Goal: Check status: Check status

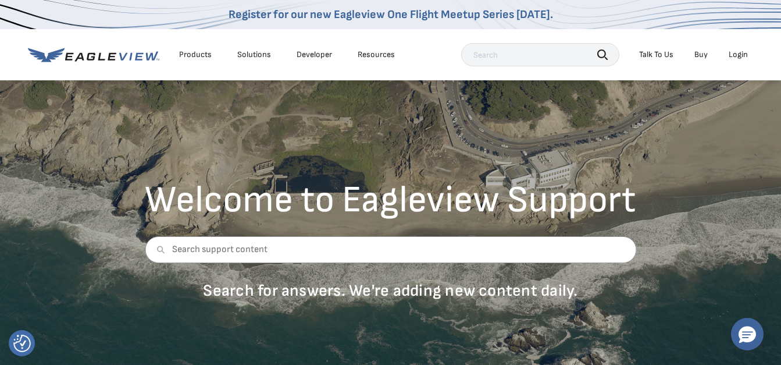
click at [485, 55] on input "text" at bounding box center [540, 54] width 158 height 23
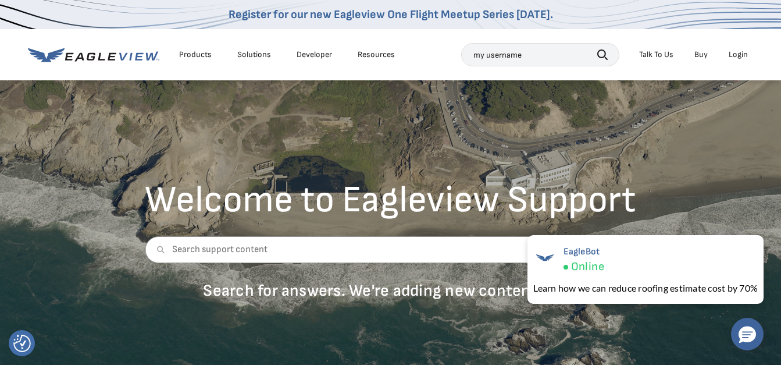
type input "my username"
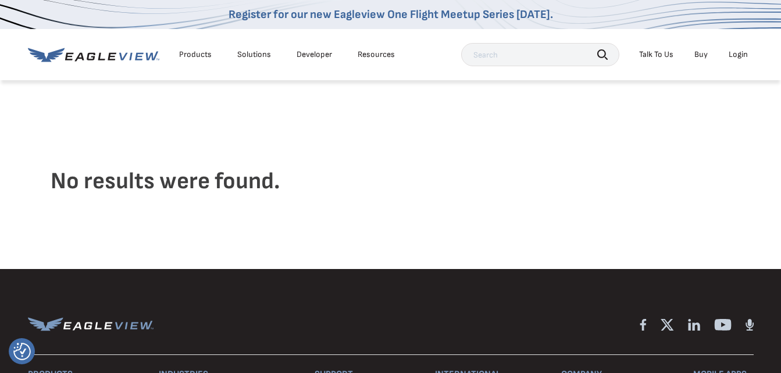
click at [739, 55] on div "Login" at bounding box center [738, 54] width 19 height 10
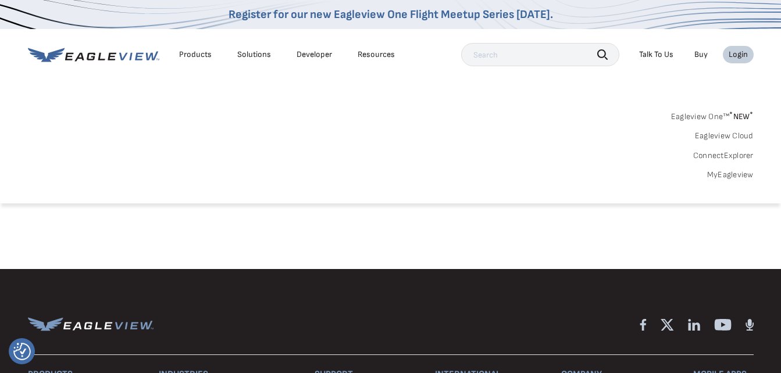
click at [732, 173] on link "MyEagleview" at bounding box center [730, 175] width 47 height 10
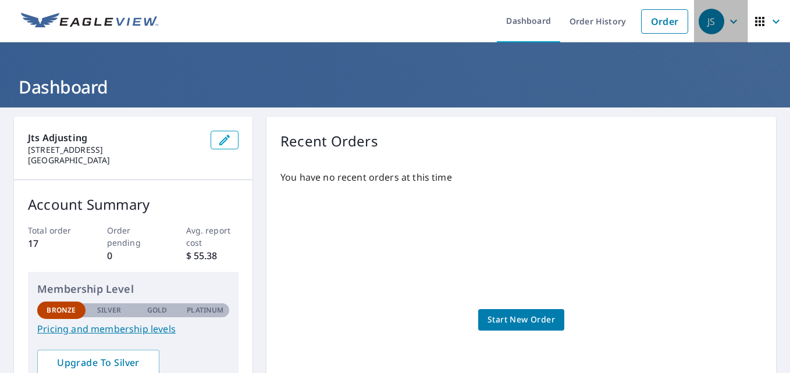
click at [730, 20] on icon "button" at bounding box center [733, 21] width 7 height 4
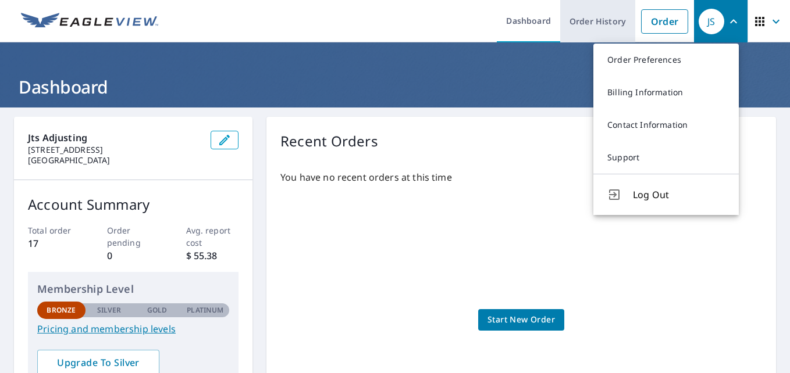
click at [602, 23] on link "Order History" at bounding box center [597, 21] width 75 height 42
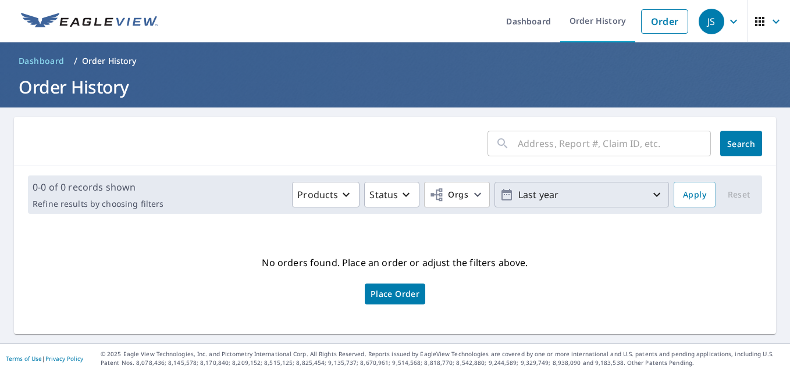
click at [650, 192] on icon "button" at bounding box center [657, 195] width 14 height 14
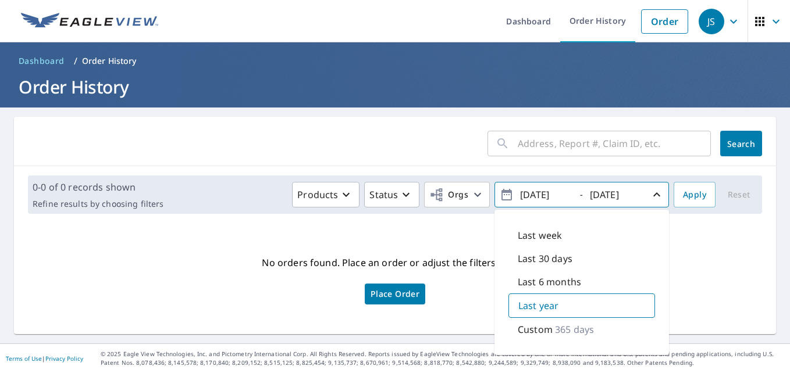
click at [700, 287] on div "No orders found. Place an order or adjust the filters above. Place Order" at bounding box center [394, 279] width 743 height 92
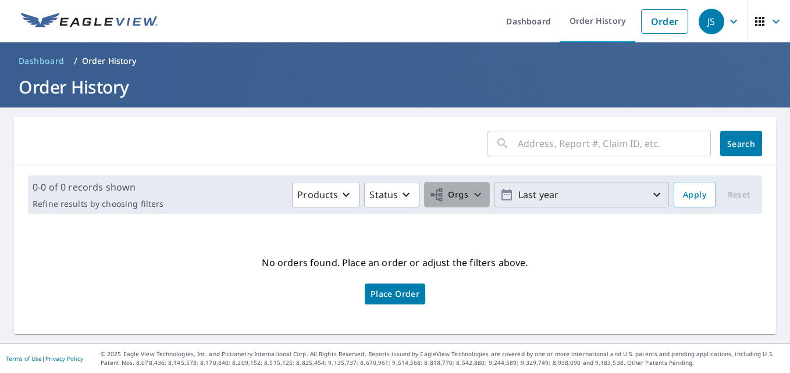
click at [471, 197] on icon "button" at bounding box center [478, 195] width 14 height 14
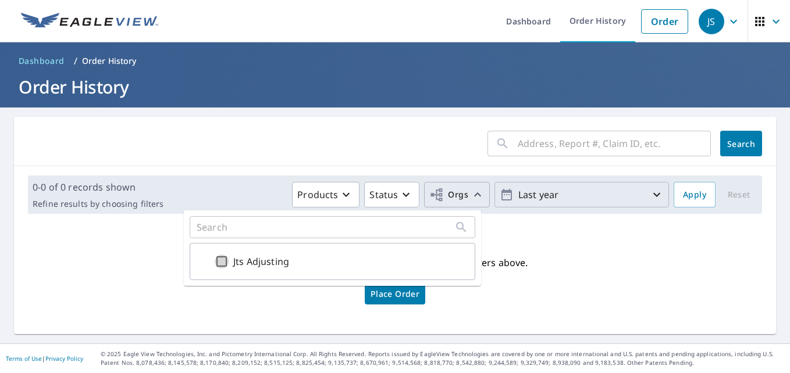
click at [222, 259] on input "Jts Adjusting" at bounding box center [222, 262] width 14 height 14
checkbox input "true"
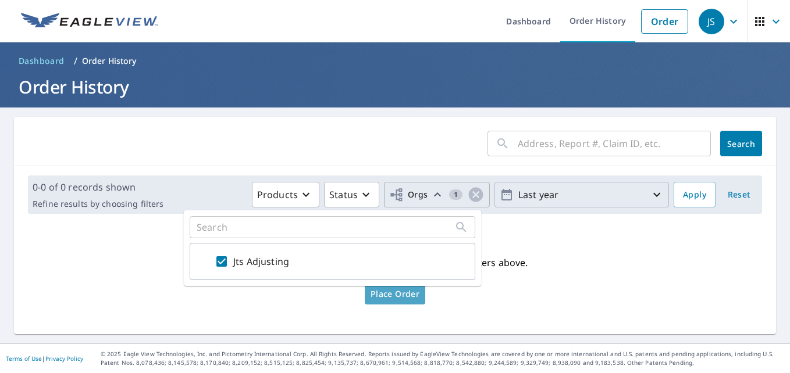
click at [396, 297] on span "Place Order" at bounding box center [395, 294] width 49 height 6
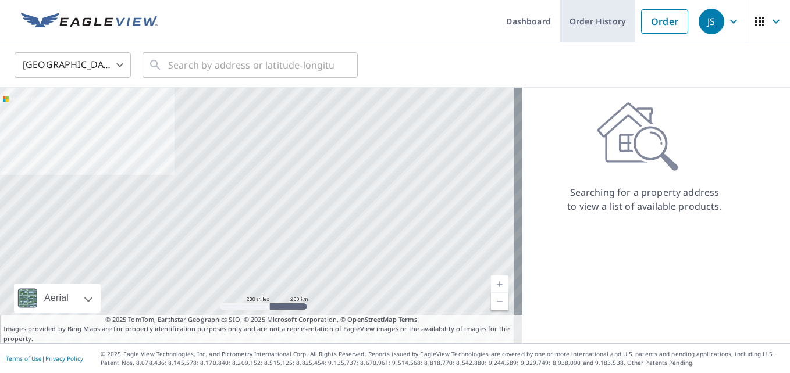
click at [584, 20] on link "Order History" at bounding box center [597, 21] width 75 height 42
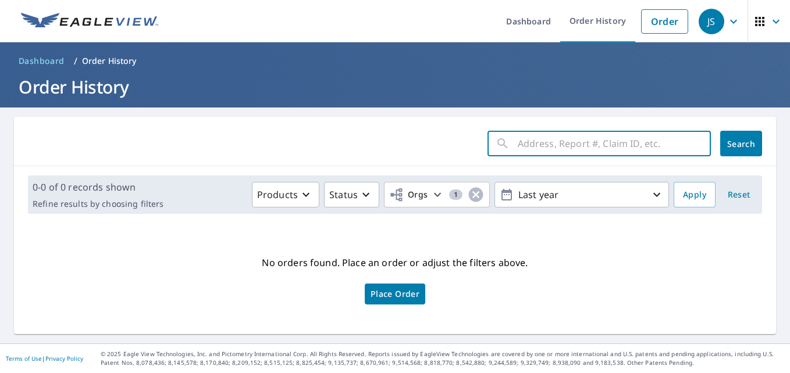
click at [544, 147] on input "text" at bounding box center [614, 143] width 193 height 33
type input "240 rosine st"
click at [729, 127] on div "240 rosine st ​ Search" at bounding box center [395, 141] width 762 height 49
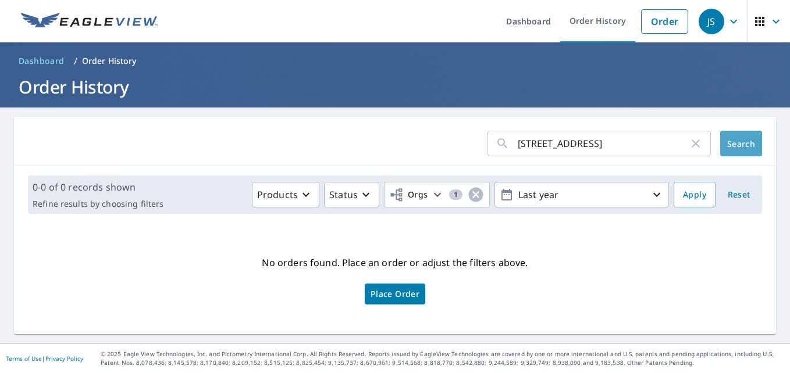
click at [739, 145] on span "Search" at bounding box center [740, 143] width 23 height 11
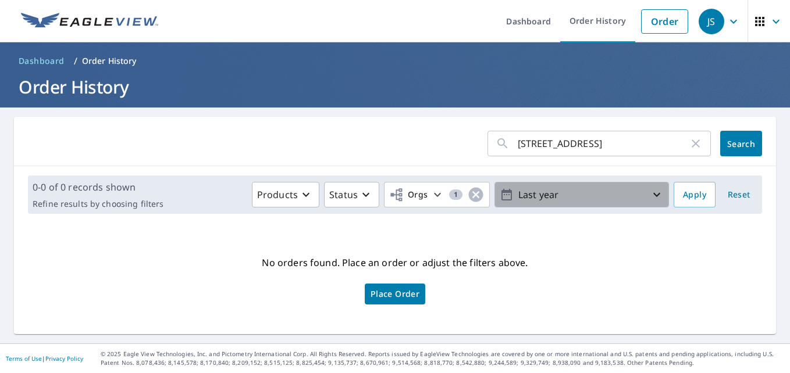
click at [650, 194] on icon "button" at bounding box center [657, 195] width 14 height 14
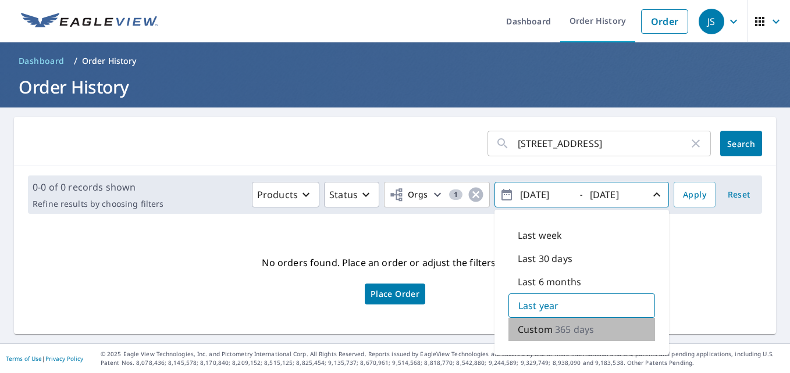
click at [556, 336] on p "365 days" at bounding box center [574, 330] width 39 height 14
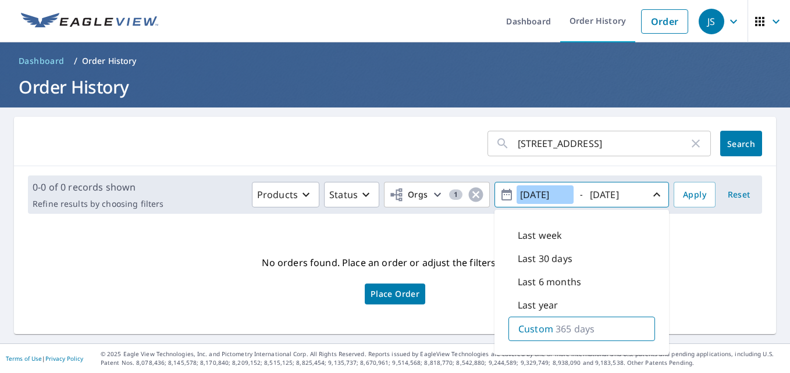
click at [533, 194] on input "2024/10/06" at bounding box center [545, 195] width 57 height 19
click at [519, 15] on link "Dashboard" at bounding box center [528, 21] width 63 height 42
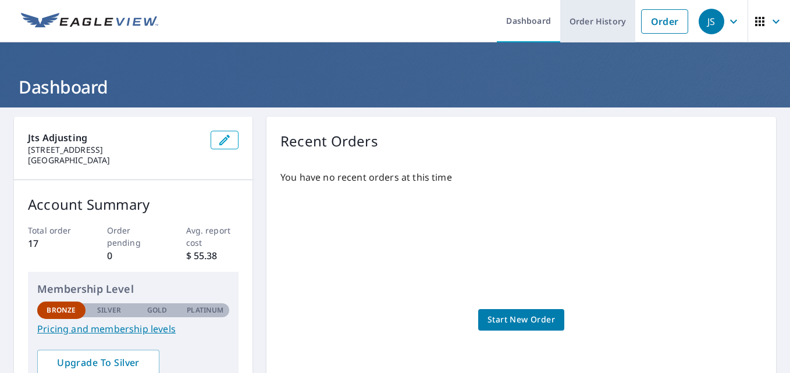
click at [582, 23] on link "Order History" at bounding box center [597, 21] width 75 height 42
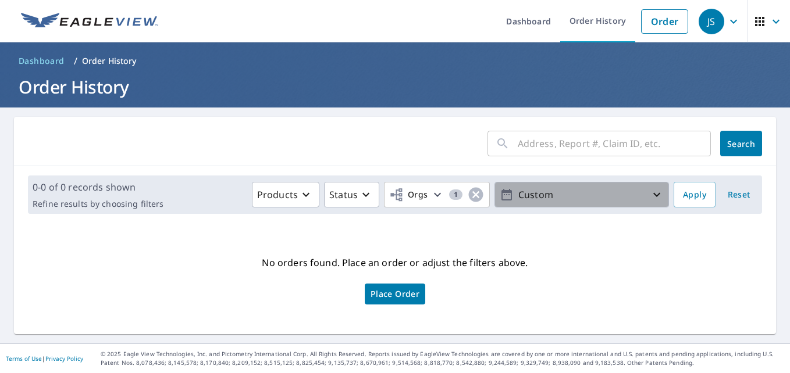
click at [650, 194] on icon "button" at bounding box center [657, 195] width 14 height 14
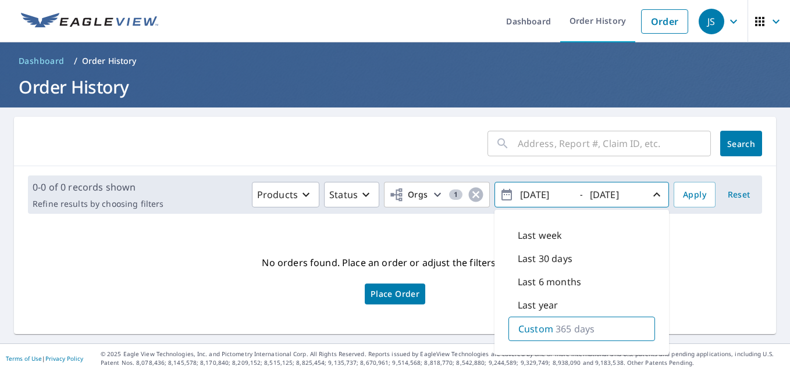
click at [533, 194] on input "2024/10/06" at bounding box center [545, 195] width 57 height 19
type input "2023/10/06"
click at [685, 193] on span "Apply" at bounding box center [694, 195] width 23 height 15
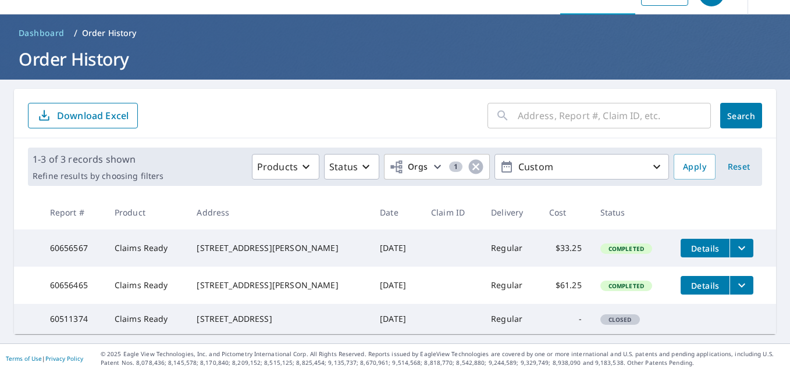
scroll to position [49, 0]
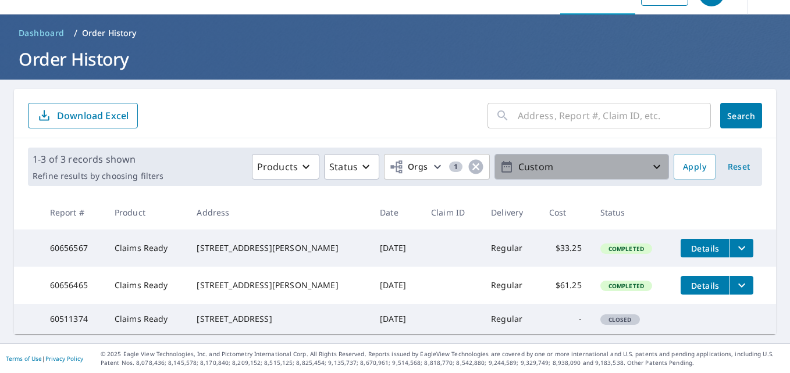
click at [650, 160] on icon "button" at bounding box center [657, 167] width 14 height 14
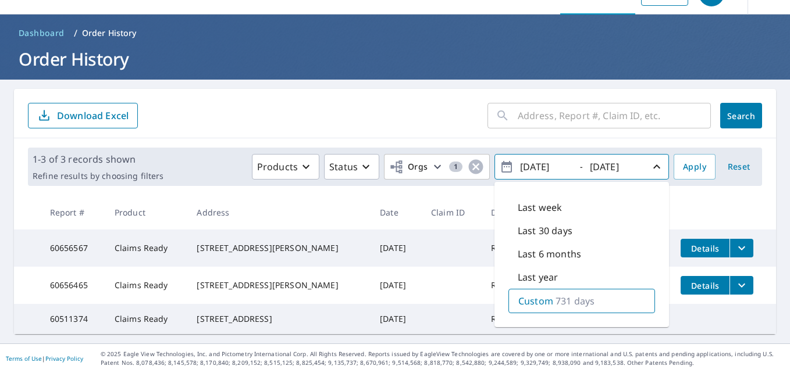
click at [533, 158] on input "2023/10/06" at bounding box center [545, 167] width 57 height 19
type input "2014/10/06"
click at [687, 160] on span "Apply" at bounding box center [694, 167] width 23 height 15
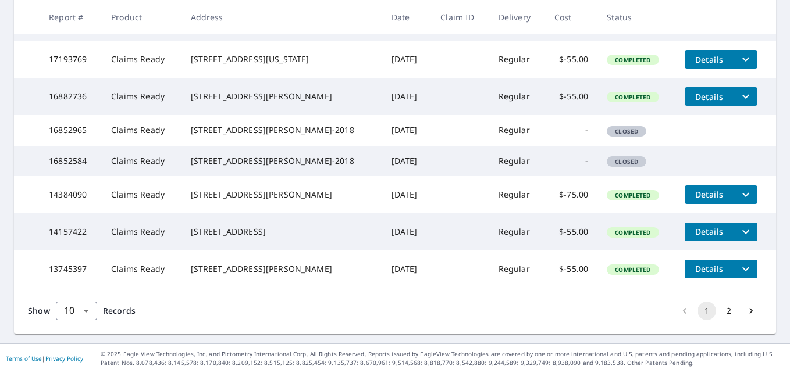
scroll to position [389, 0]
click at [720, 312] on button "2" at bounding box center [729, 311] width 19 height 19
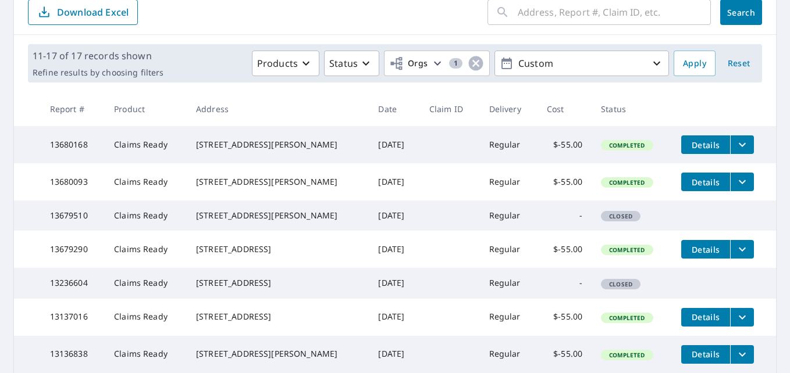
scroll to position [155, 0]
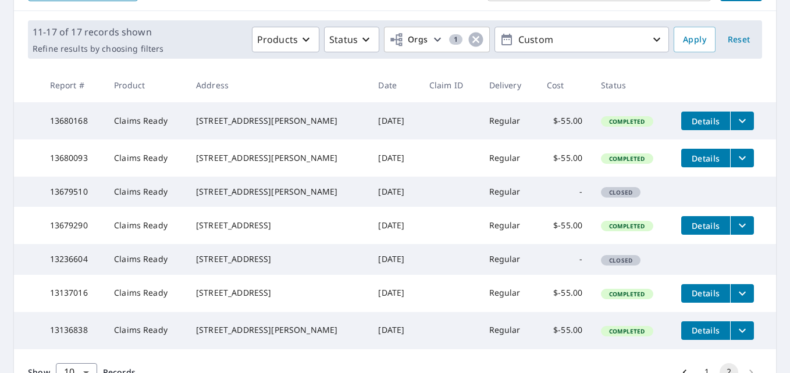
click at [230, 265] on div "250 Rosine St Beaumont, TX 77707-2313" at bounding box center [277, 260] width 163 height 12
click at [247, 265] on div "250 Rosine St Beaumont, TX 77707-2313" at bounding box center [277, 260] width 163 height 12
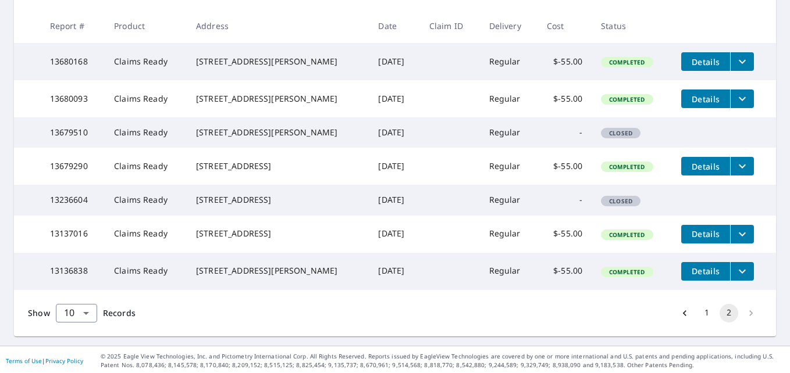
scroll to position [225, 0]
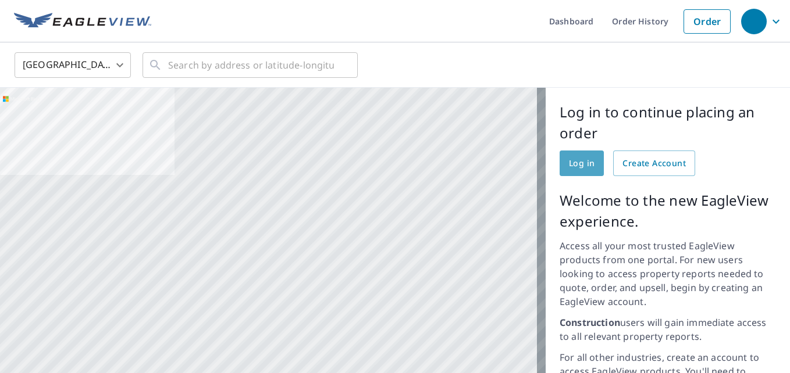
click at [569, 161] on span "Log in" at bounding box center [582, 163] width 26 height 15
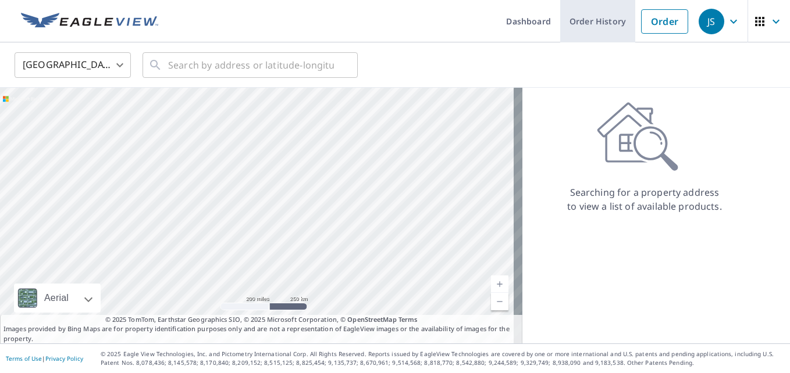
click at [593, 20] on link "Order History" at bounding box center [597, 21] width 75 height 42
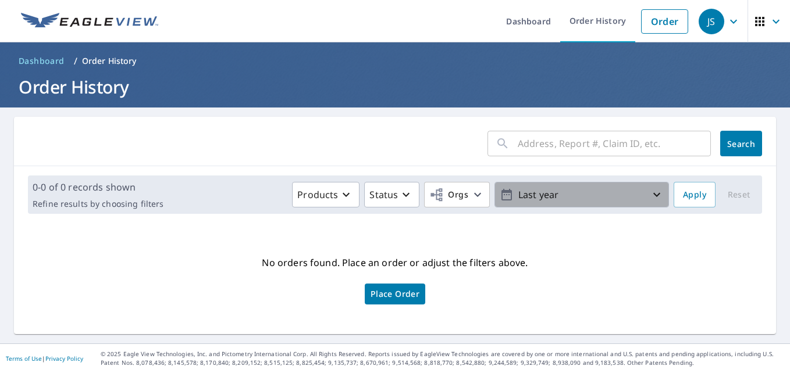
click at [548, 198] on p "Last year" at bounding box center [582, 195] width 136 height 20
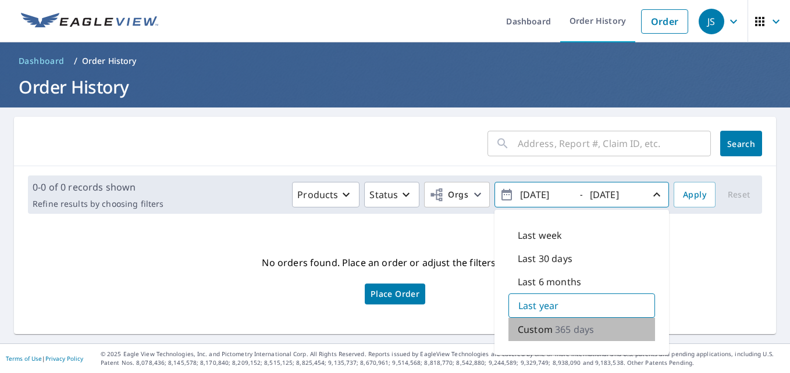
click at [555, 329] on p "365 days" at bounding box center [574, 330] width 39 height 14
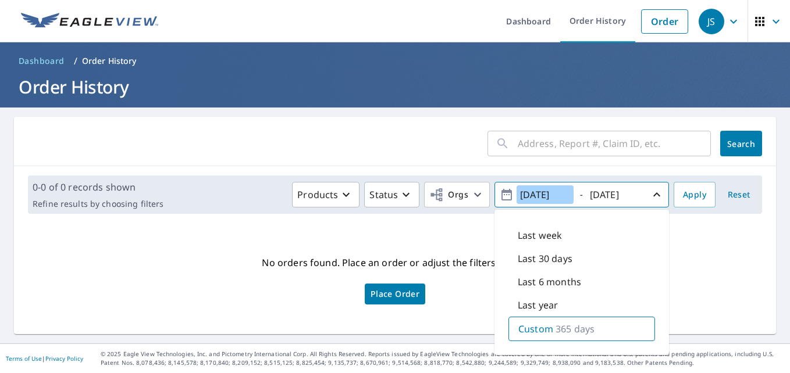
click at [532, 194] on input "2024/10/06" at bounding box center [545, 195] width 57 height 19
type input "2014/10/06"
click at [683, 195] on span "Apply" at bounding box center [694, 195] width 23 height 15
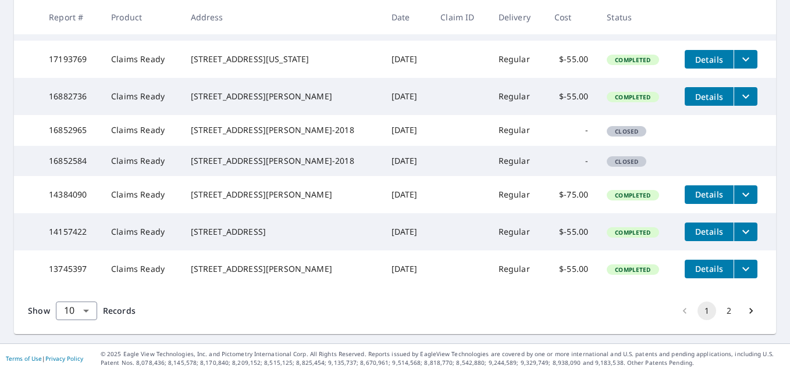
scroll to position [350, 0]
click at [722, 321] on button "2" at bounding box center [729, 311] width 19 height 19
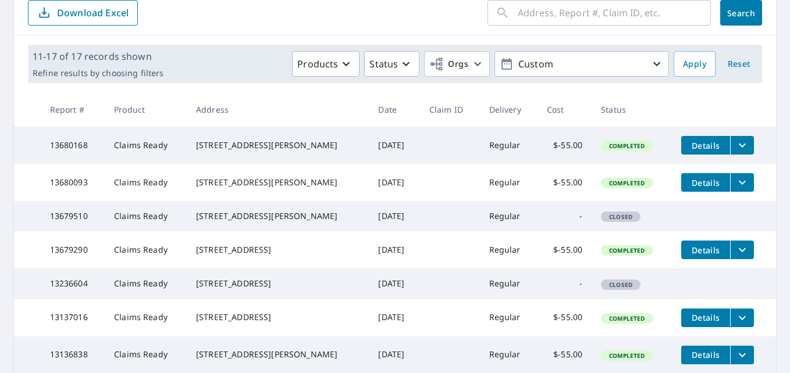
scroll to position [108, 0]
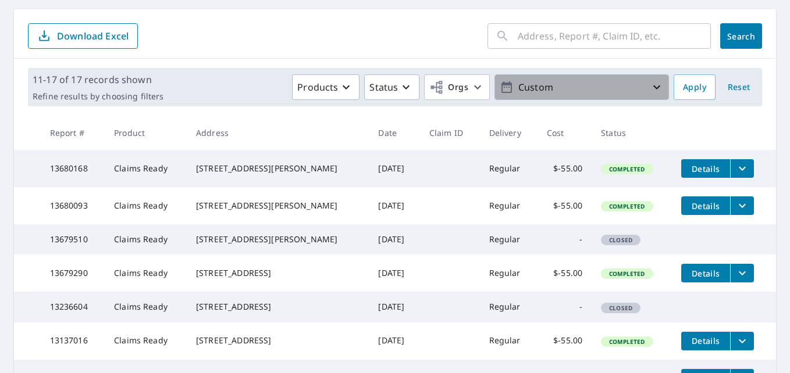
click at [653, 87] on icon "button" at bounding box center [656, 88] width 7 height 4
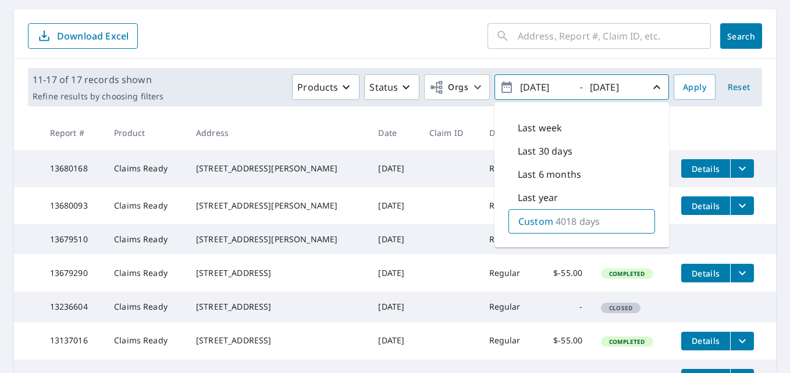
click at [533, 88] on input "2014/10/06" at bounding box center [545, 87] width 57 height 19
type input "2011/10/06"
click at [689, 86] on span "Apply" at bounding box center [694, 87] width 23 height 15
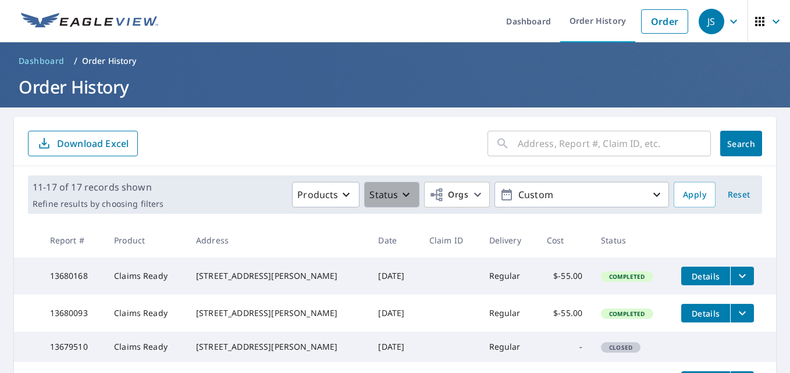
click at [399, 199] on icon "button" at bounding box center [406, 195] width 14 height 14
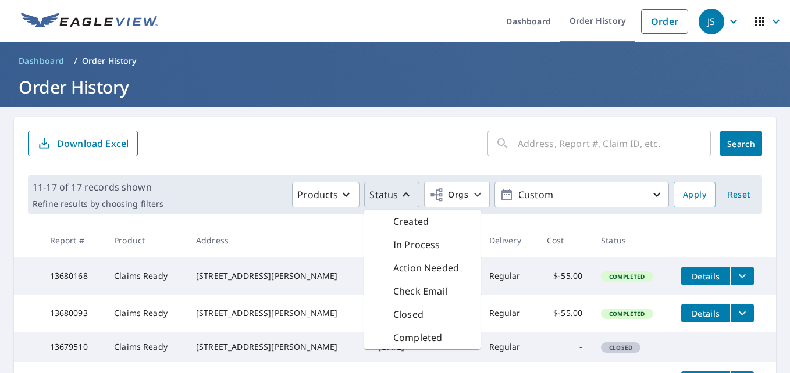
click at [417, 243] on p "In Process" at bounding box center [416, 245] width 47 height 14
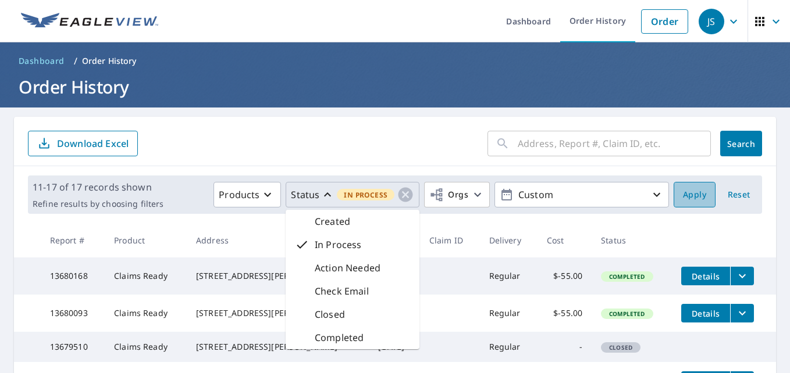
click at [691, 195] on span "Apply" at bounding box center [694, 195] width 23 height 15
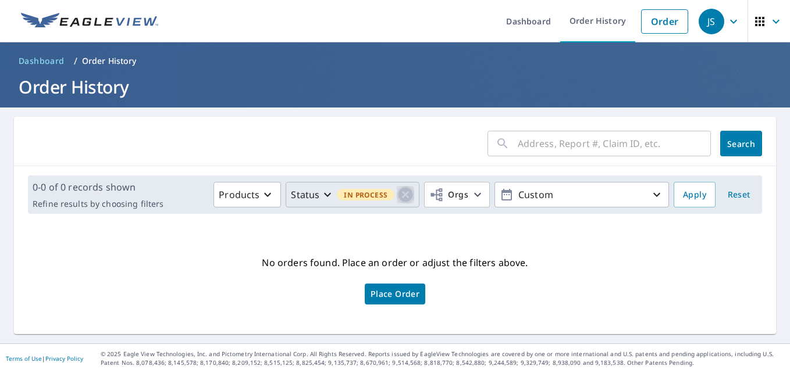
click at [400, 191] on icon "button" at bounding box center [405, 195] width 15 height 15
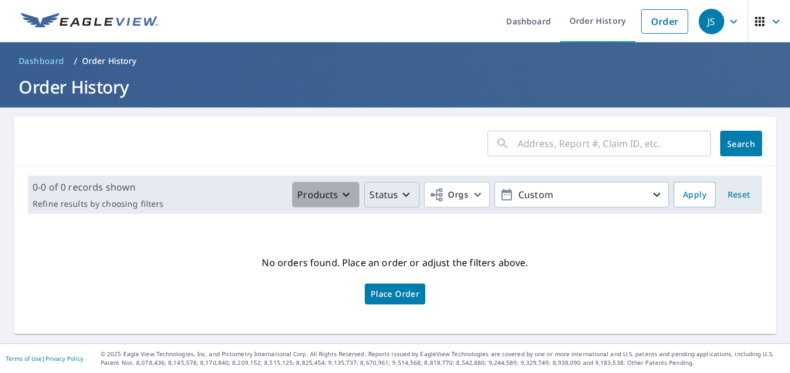
click at [341, 197] on icon "button" at bounding box center [346, 195] width 14 height 14
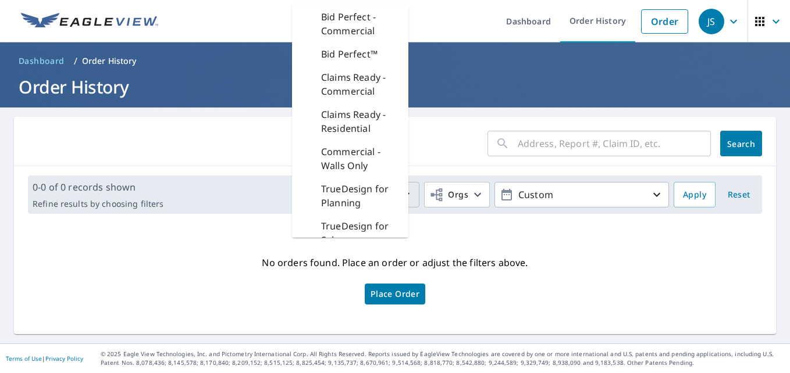
click at [432, 241] on div "No orders found. Place an order or adjust the filters above. Place Order" at bounding box center [394, 279] width 743 height 92
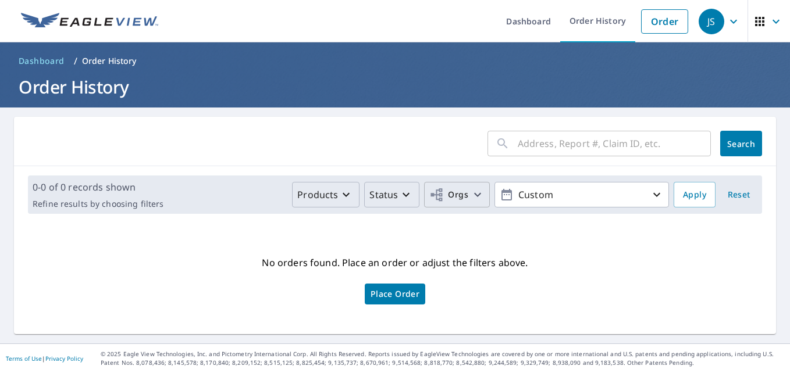
click at [474, 194] on icon "button" at bounding box center [478, 195] width 14 height 14
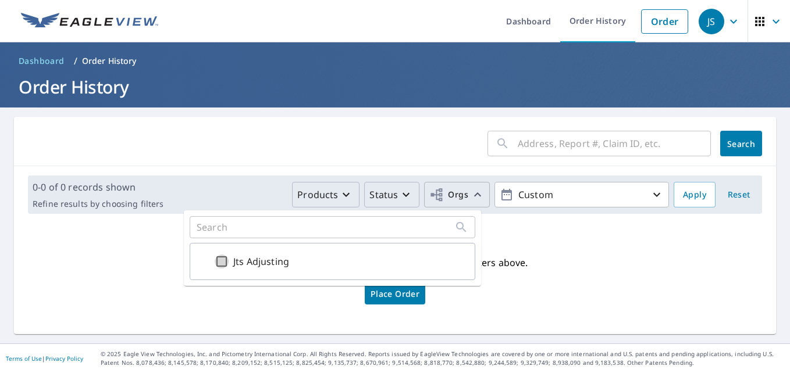
click at [225, 256] on input "Jts Adjusting" at bounding box center [222, 262] width 14 height 14
checkbox input "true"
click at [515, 226] on div "​ Search 0-0 of 0 records shown Refine results by choosing filters Products Sta…" at bounding box center [395, 226] width 762 height 218
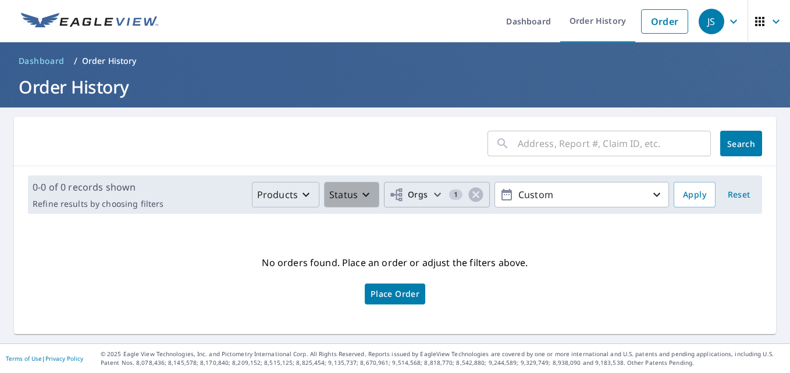
click at [359, 193] on icon "button" at bounding box center [366, 195] width 14 height 14
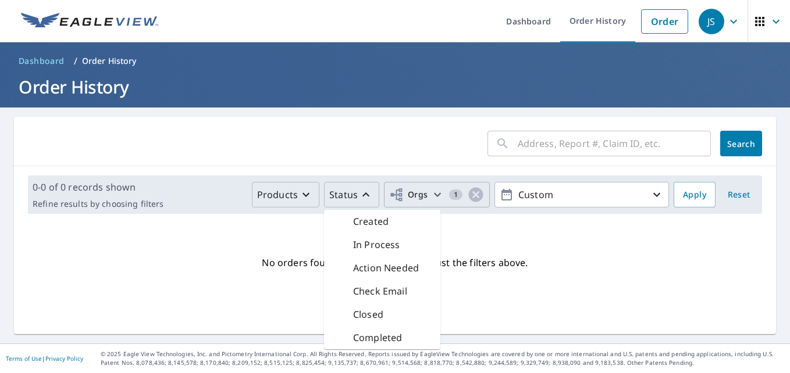
click at [366, 251] on p "In Process" at bounding box center [376, 245] width 47 height 14
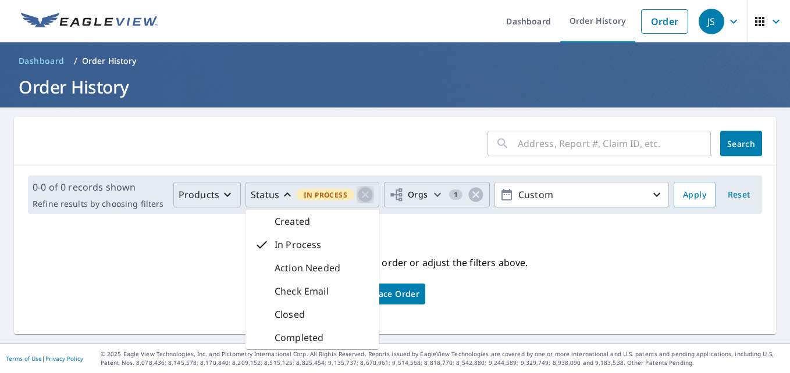
click at [358, 193] on icon "button" at bounding box center [365, 195] width 15 height 15
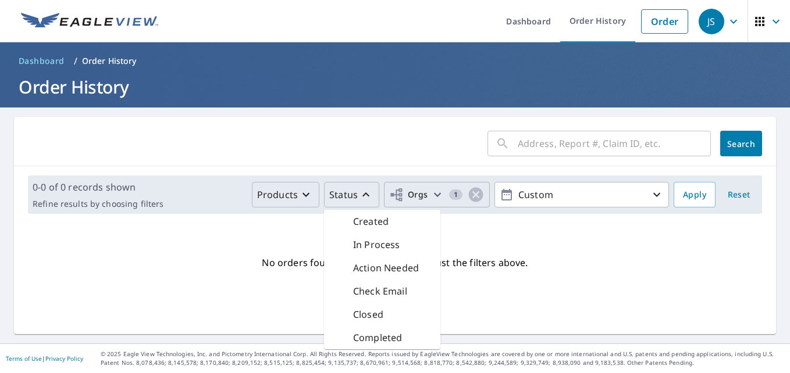
drag, startPoint x: 357, startPoint y: 193, endPoint x: 376, endPoint y: 273, distance: 82.4
click at [376, 208] on div "Status Created In Process Action Needed Check Email Closed Completed" at bounding box center [351, 195] width 55 height 26
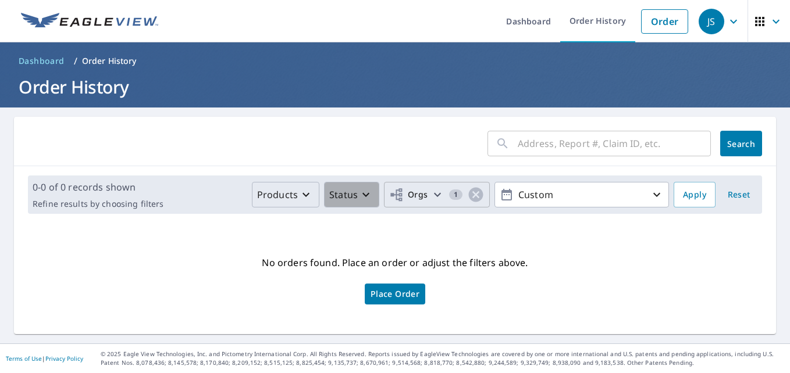
click at [359, 193] on icon "button" at bounding box center [366, 195] width 14 height 14
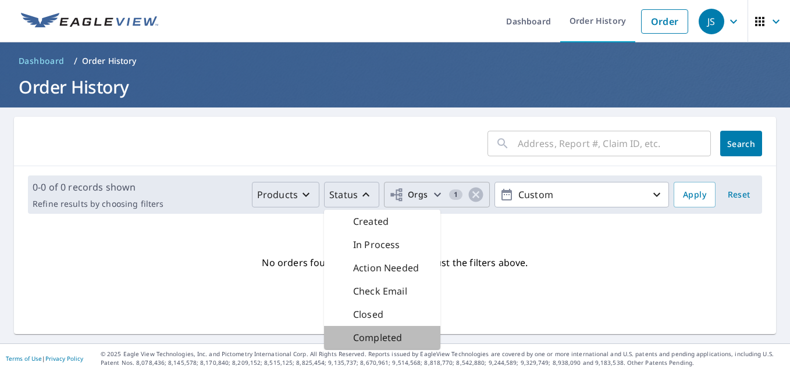
click at [376, 340] on p "Completed" at bounding box center [377, 338] width 49 height 14
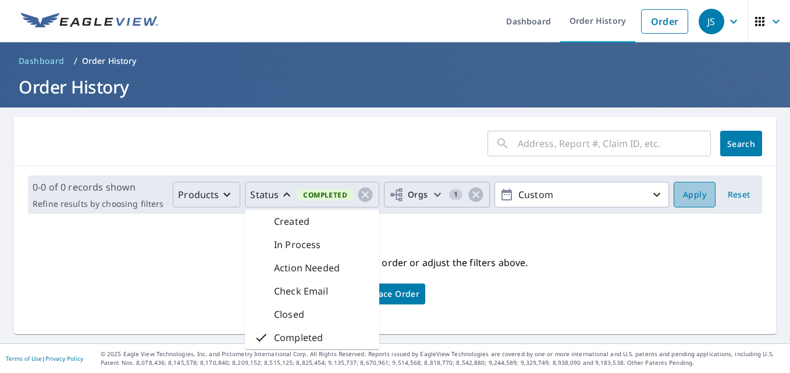
click at [685, 193] on span "Apply" at bounding box center [694, 195] width 23 height 15
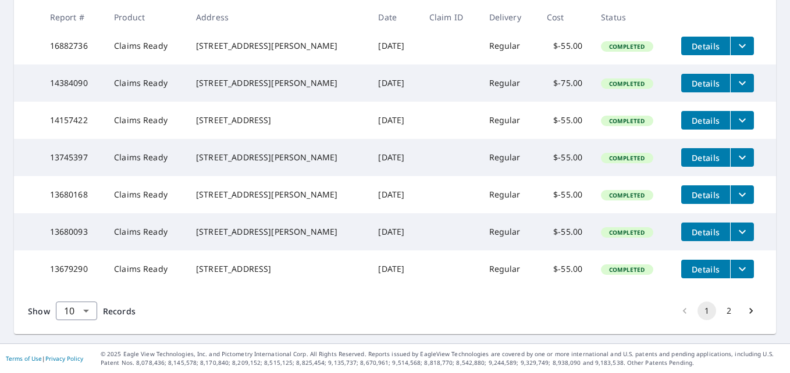
scroll to position [387, 0]
click at [721, 309] on button "2" at bounding box center [729, 311] width 19 height 19
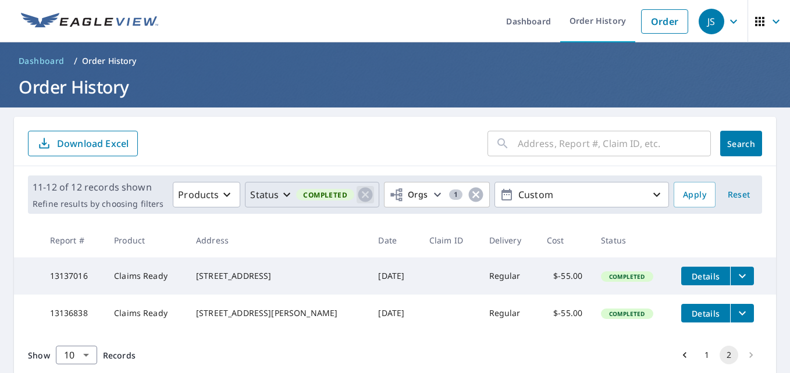
click at [358, 194] on icon "button" at bounding box center [365, 194] width 17 height 17
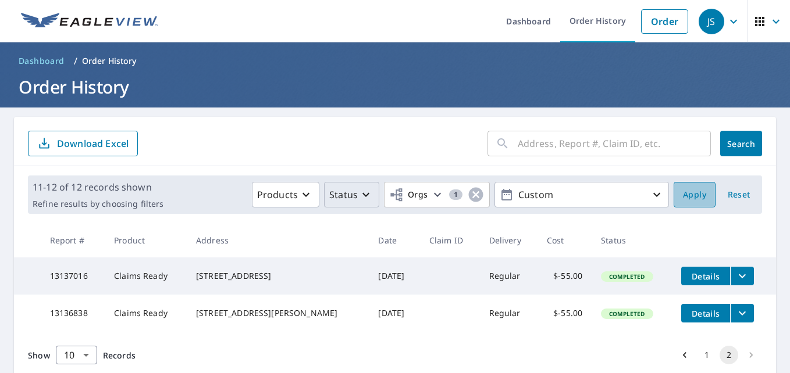
click at [691, 195] on span "Apply" at bounding box center [694, 195] width 23 height 15
